Goal: Navigation & Orientation: Find specific page/section

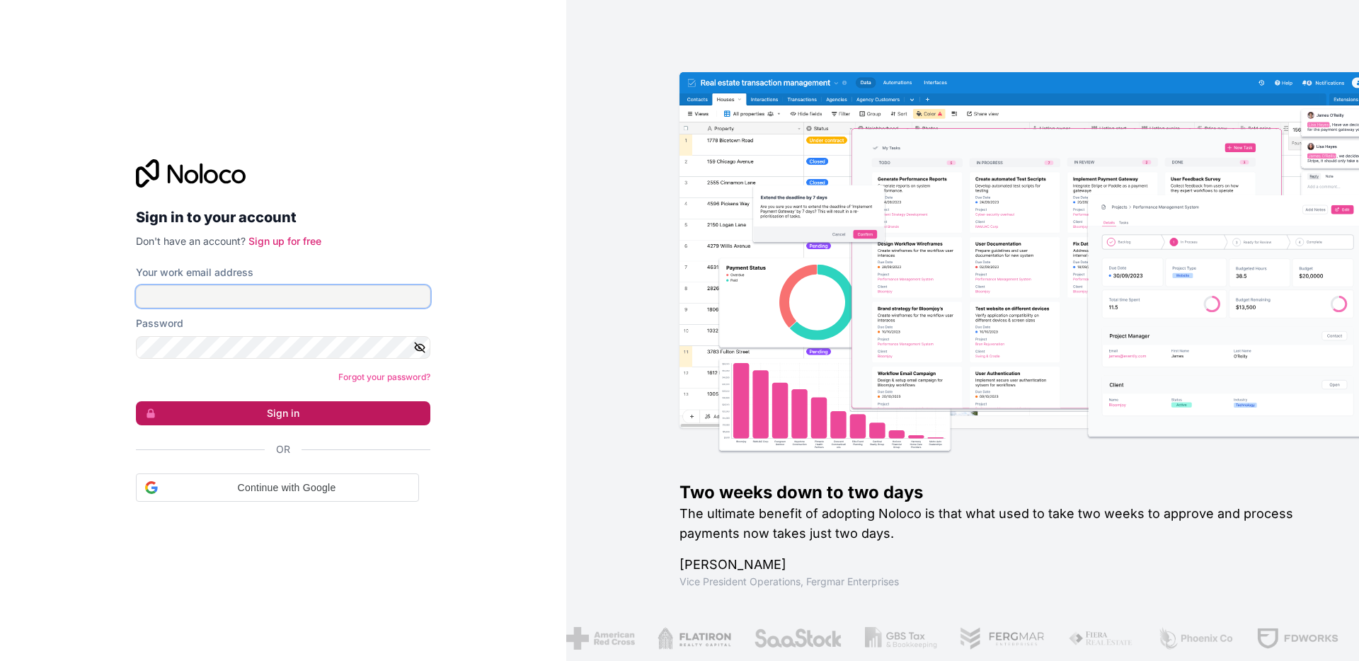
type input "**********"
click at [263, 416] on button "Sign in" at bounding box center [283, 413] width 295 height 24
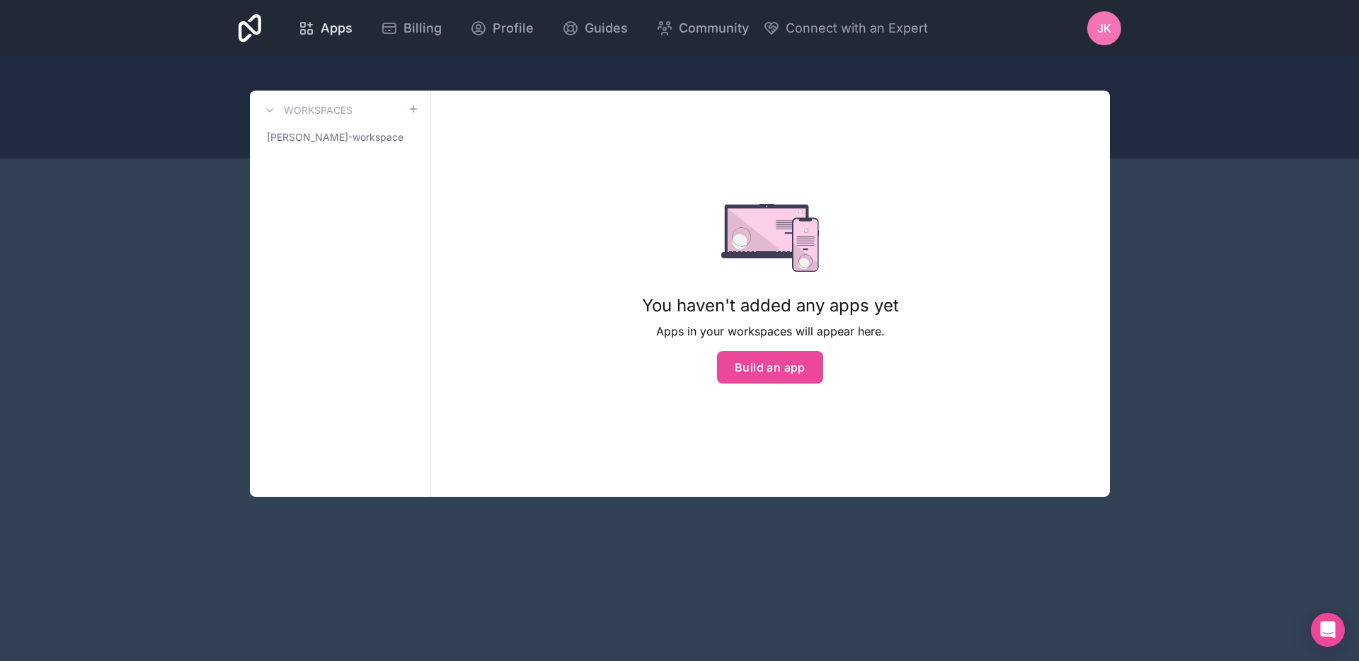
click at [328, 21] on span "Apps" at bounding box center [337, 28] width 32 height 20
click at [295, 139] on span "[PERSON_NAME]-workspace" at bounding box center [332, 137] width 130 height 14
click at [341, 178] on div "Workspaces [PERSON_NAME]-workspace" at bounding box center [340, 294] width 181 height 406
click at [1095, 25] on div "JK" at bounding box center [1104, 28] width 34 height 34
